Goal: Task Accomplishment & Management: Manage account settings

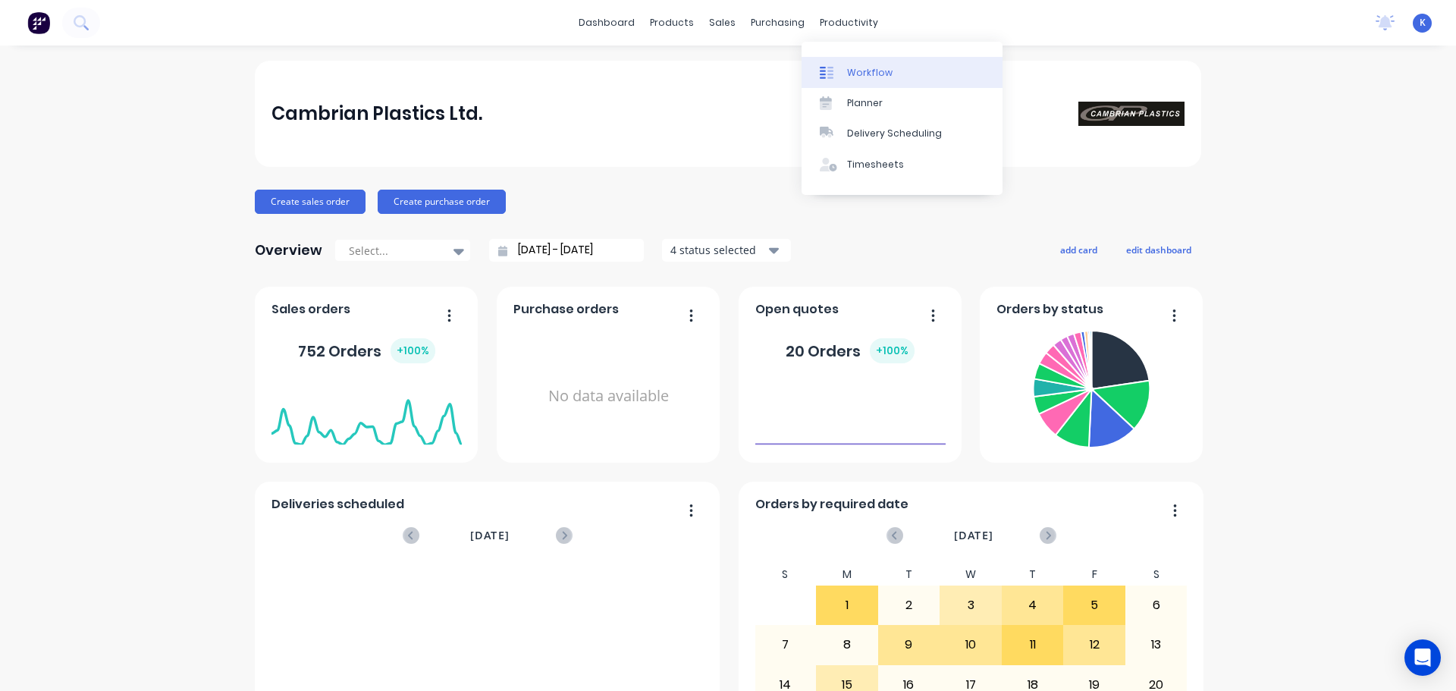
click at [853, 64] on link "Workflow" at bounding box center [902, 72] width 201 height 30
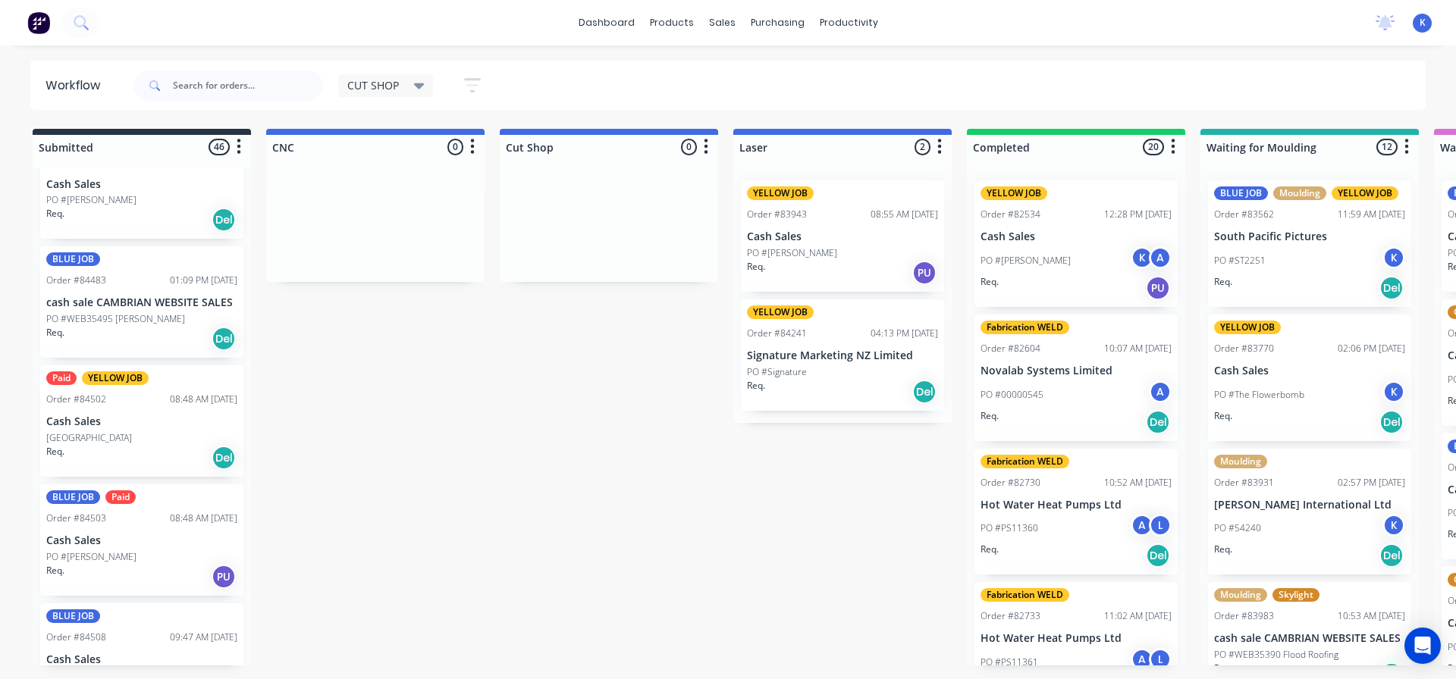
scroll to position [1138, 0]
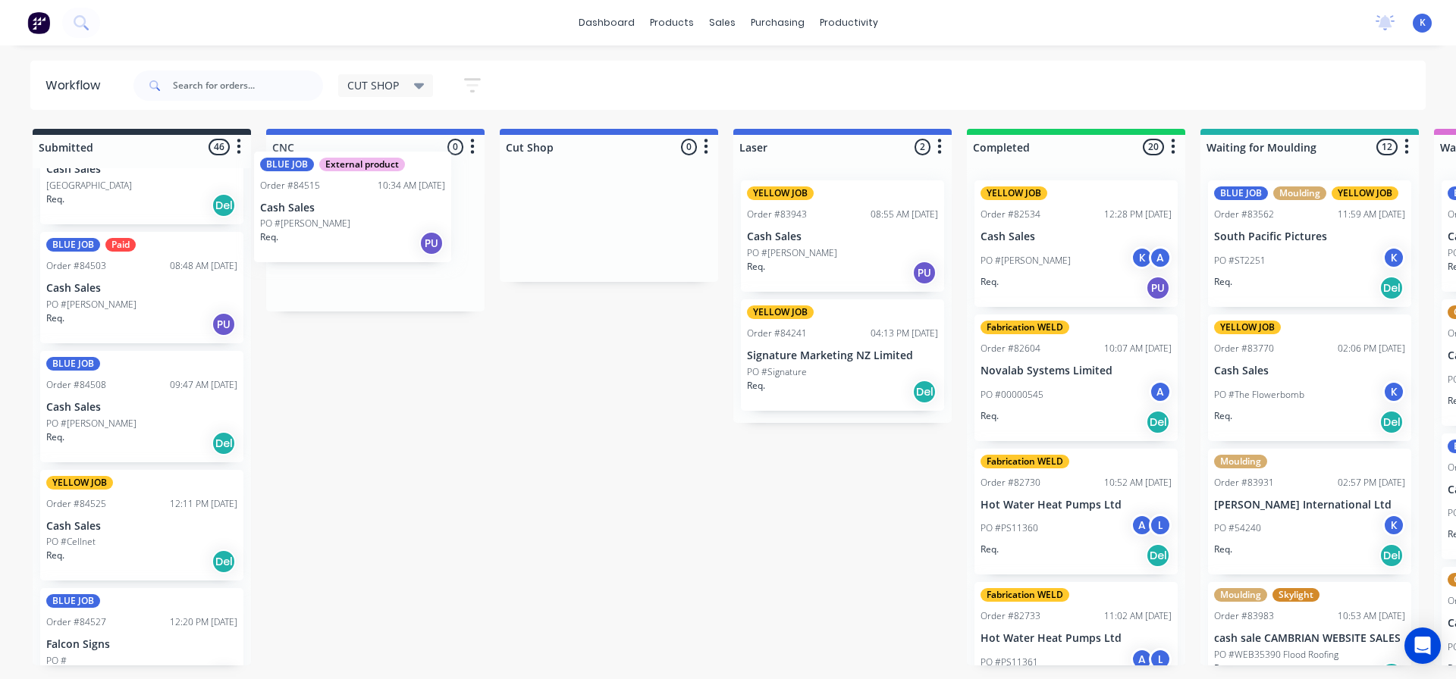
drag, startPoint x: 86, startPoint y: 529, endPoint x: 306, endPoint y: 212, distance: 385.8
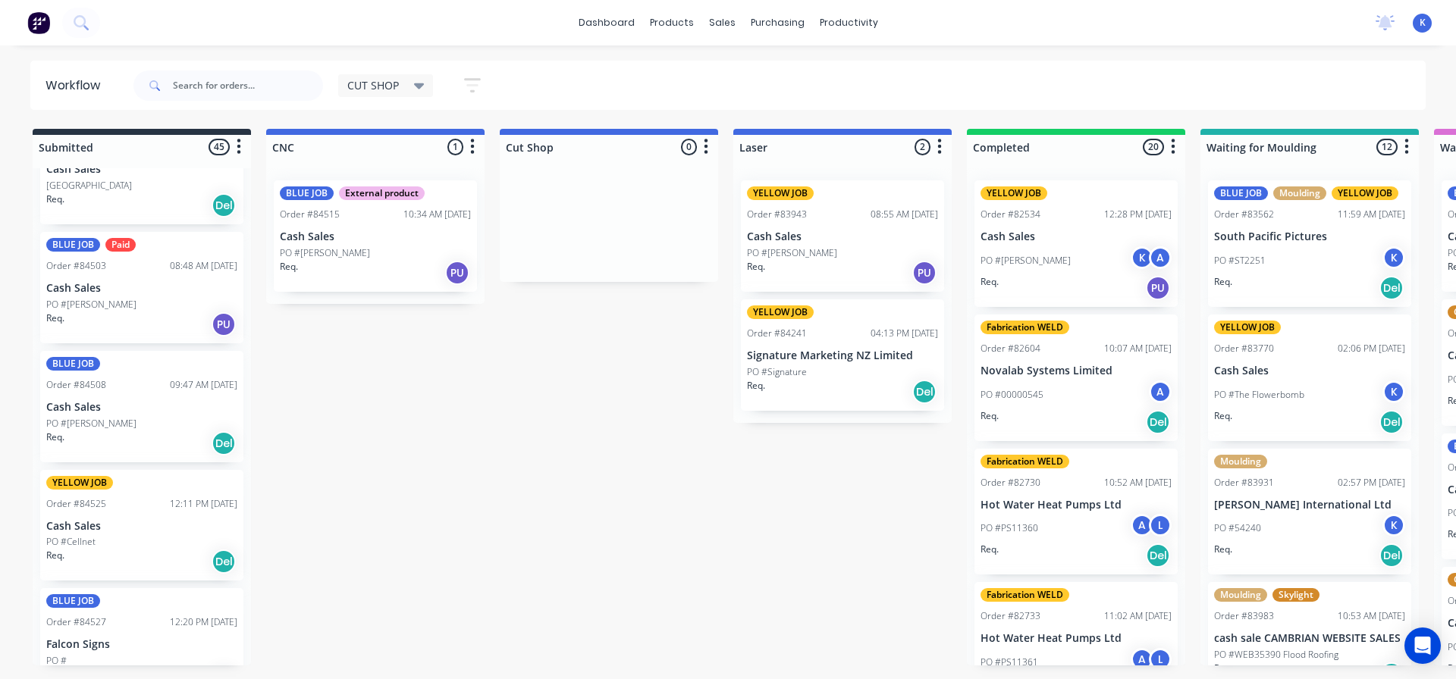
click at [306, 213] on div "Order #84515" at bounding box center [310, 215] width 60 height 14
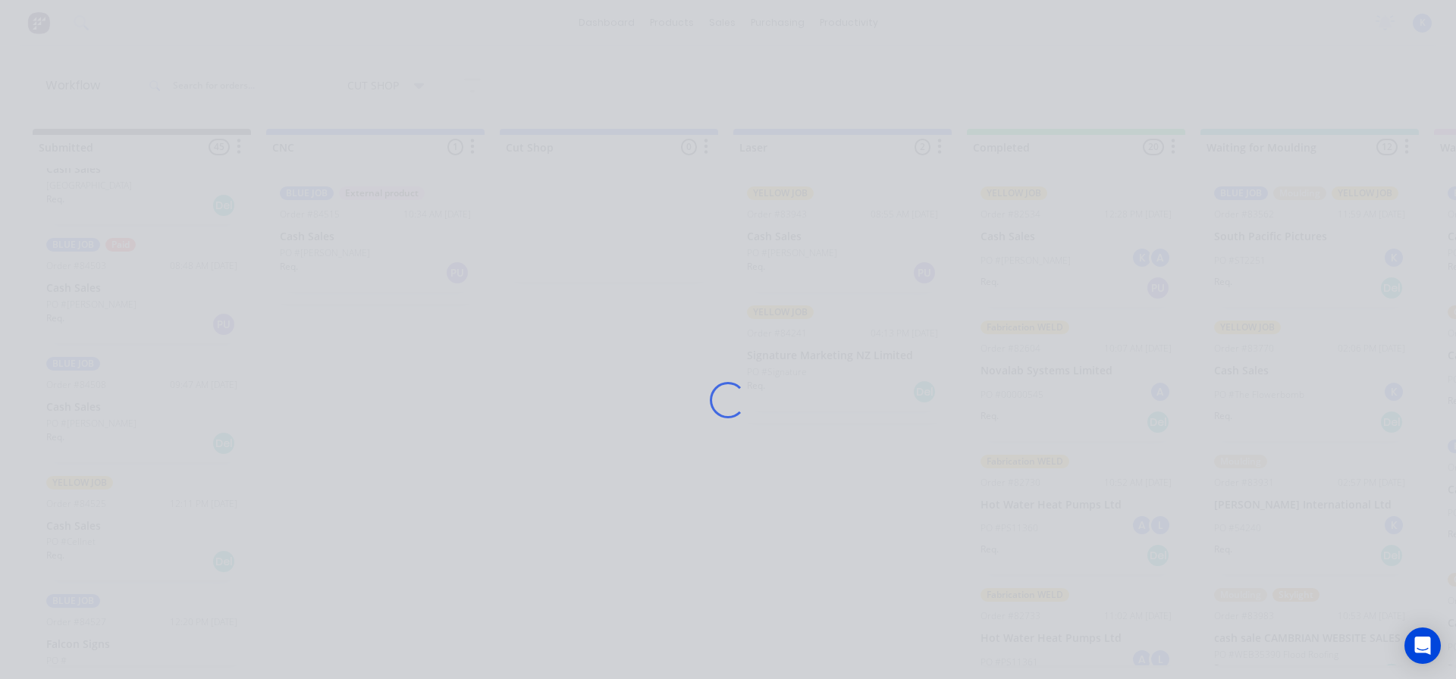
click at [306, 213] on div "Loading..." at bounding box center [727, 400] width 1213 height 679
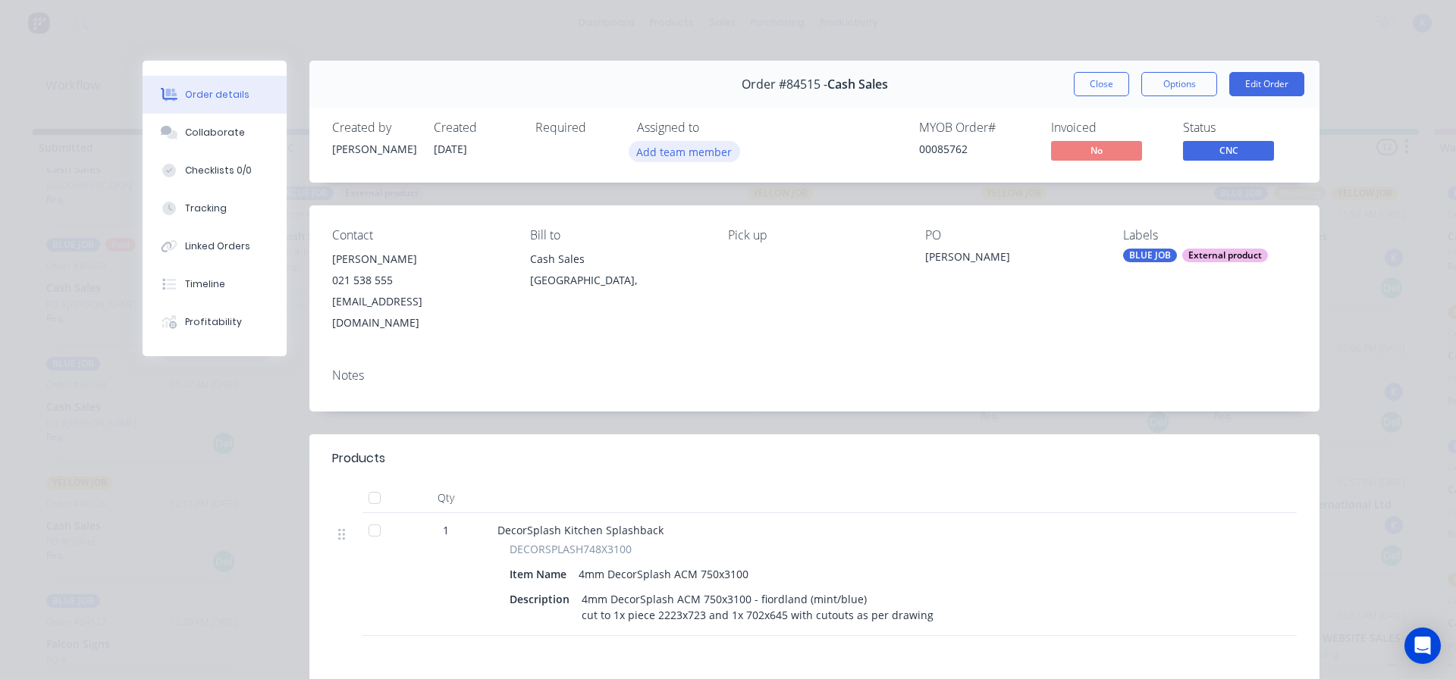
click at [647, 147] on button "Add team member" at bounding box center [684, 151] width 111 height 20
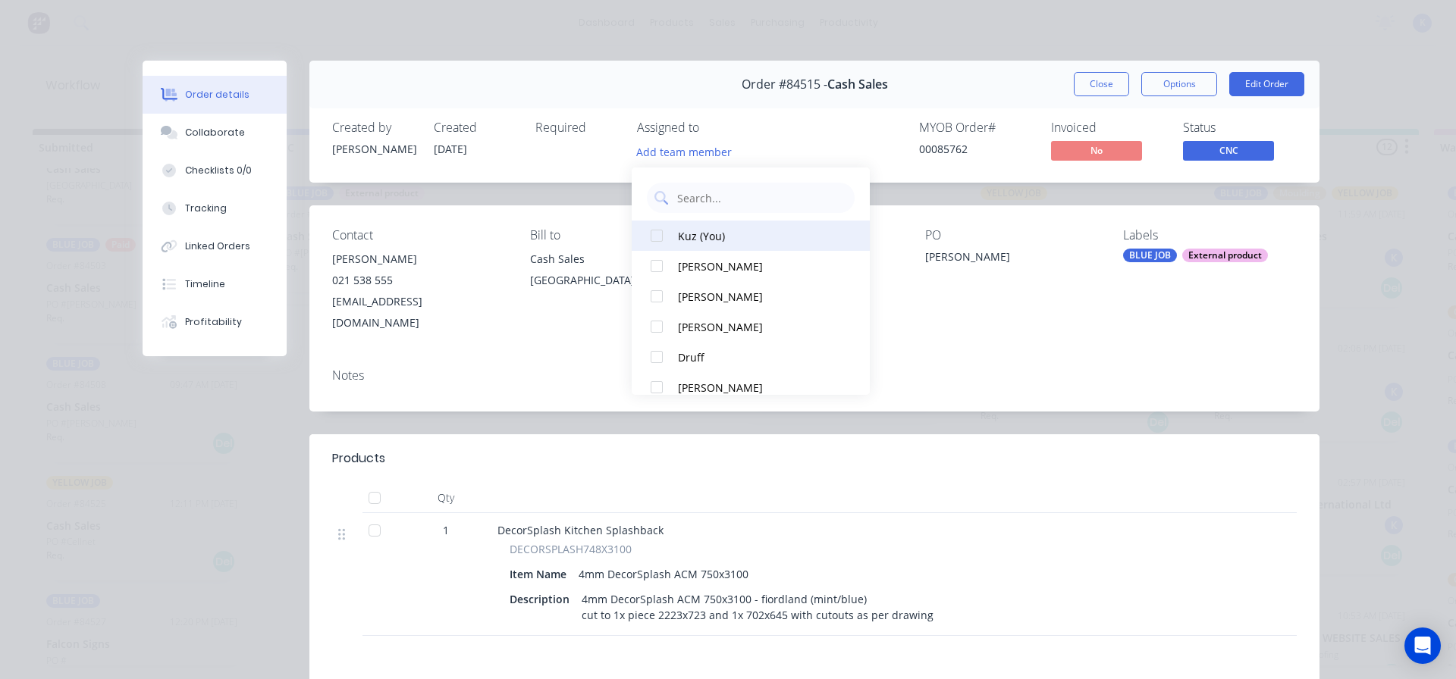
drag, startPoint x: 681, startPoint y: 227, endPoint x: 825, endPoint y: 231, distance: 144.1
click at [683, 226] on button "Kuz (You)" at bounding box center [751, 236] width 238 height 30
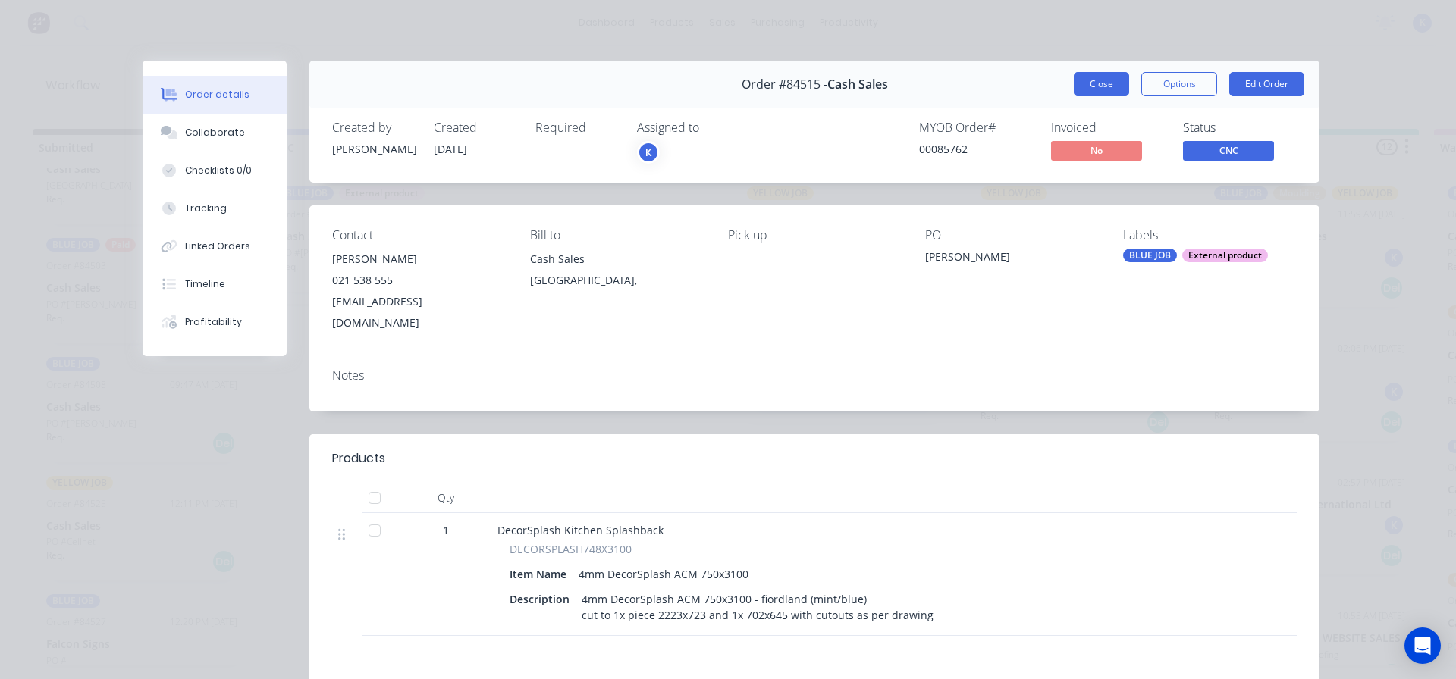
click at [1086, 74] on button "Close" at bounding box center [1101, 84] width 55 height 24
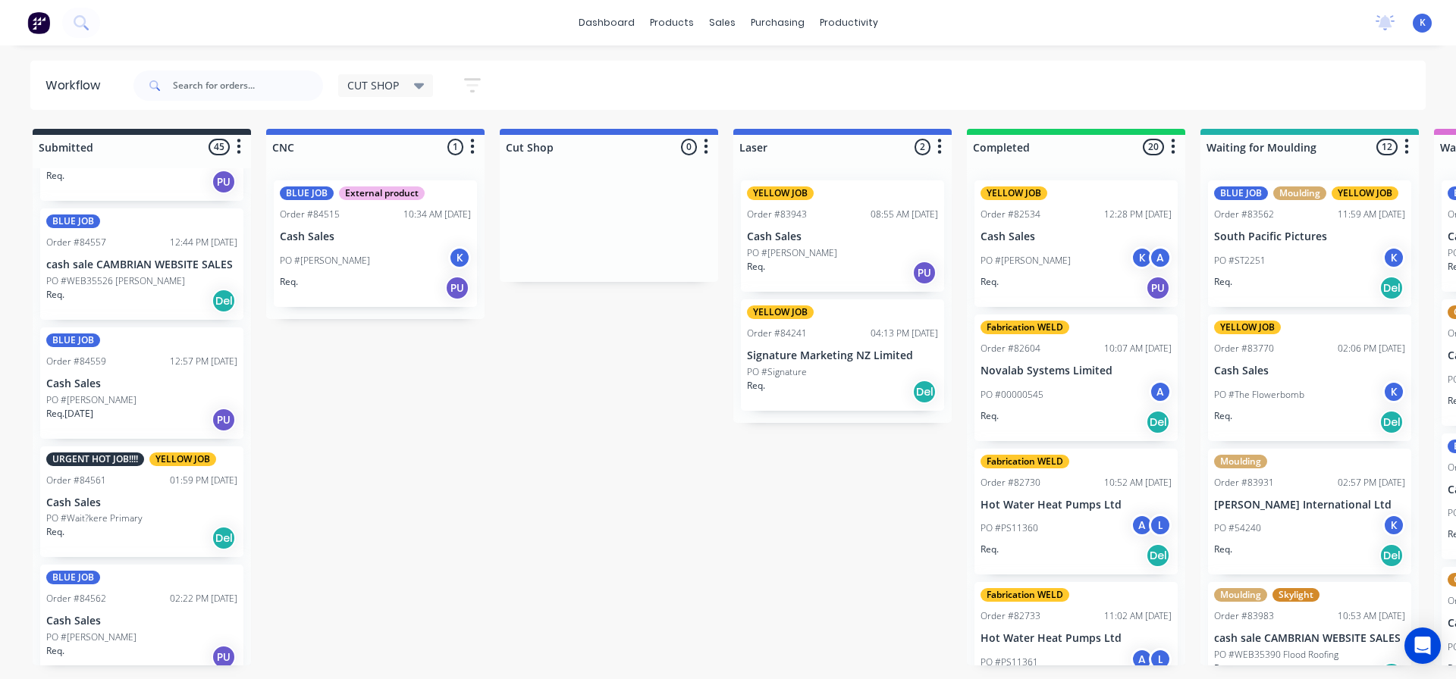
scroll to position [3792, 0]
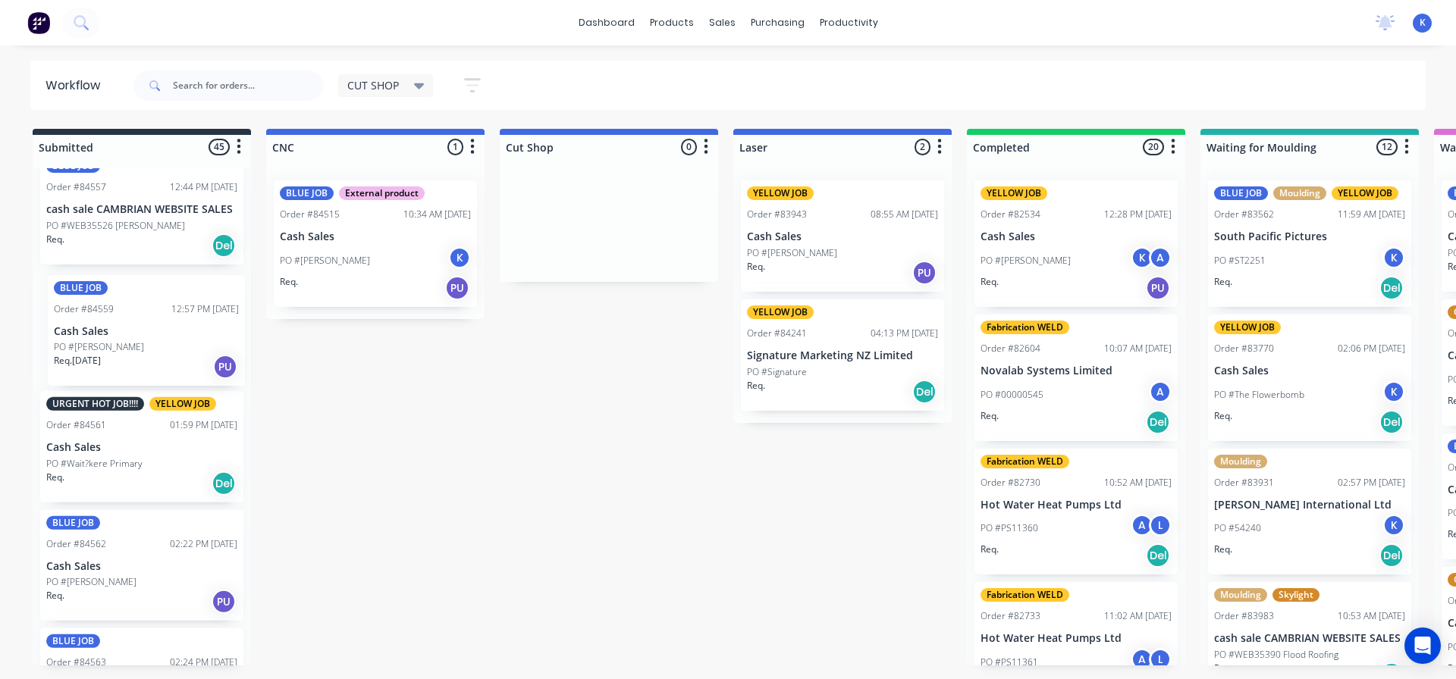
drag, startPoint x: 87, startPoint y: 337, endPoint x: 102, endPoint y: 347, distance: 17.0
click at [102, 347] on div "BLUE JOB Order #84308 03:37 PM 01/09/25 North Auckland Caravans PO #Stock Req. …" at bounding box center [142, 416] width 218 height 497
